Goal: Information Seeking & Learning: Stay updated

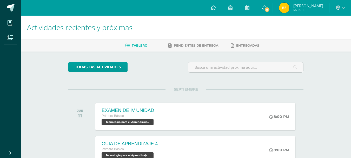
click at [270, 8] on span "9" at bounding box center [268, 10] width 6 height 6
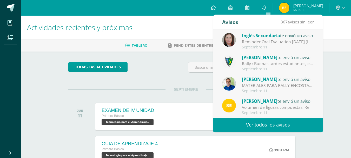
click at [284, 124] on link "Ver todos los avisos" at bounding box center [268, 125] width 110 height 14
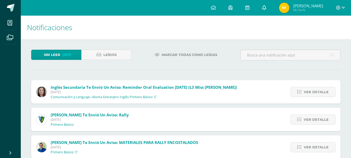
click at [267, 7] on icon at bounding box center [264, 7] width 4 height 5
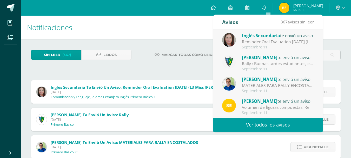
click at [279, 103] on div "[PERSON_NAME] te envió un aviso" at bounding box center [278, 101] width 72 height 7
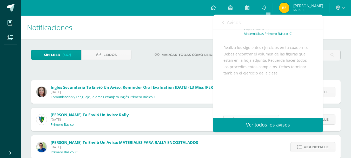
scroll to position [63, 0]
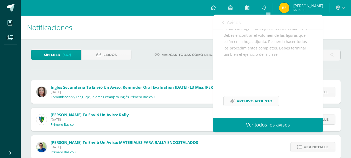
click at [261, 97] on span "Archivo Adjunto" at bounding box center [255, 101] width 36 height 10
